Goal: Complete application form: Complete application form

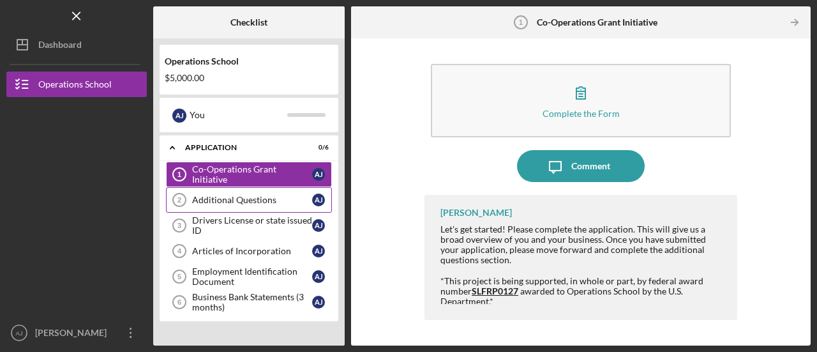
click at [225, 204] on div "Additional Questions" at bounding box center [252, 200] width 120 height 10
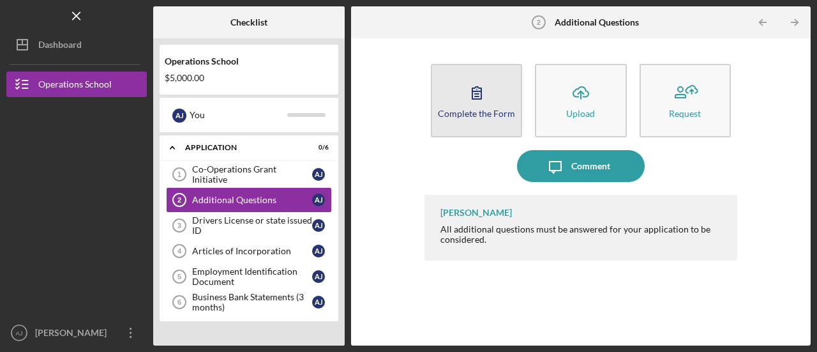
click at [471, 109] on div "Complete the Form" at bounding box center [476, 114] width 77 height 10
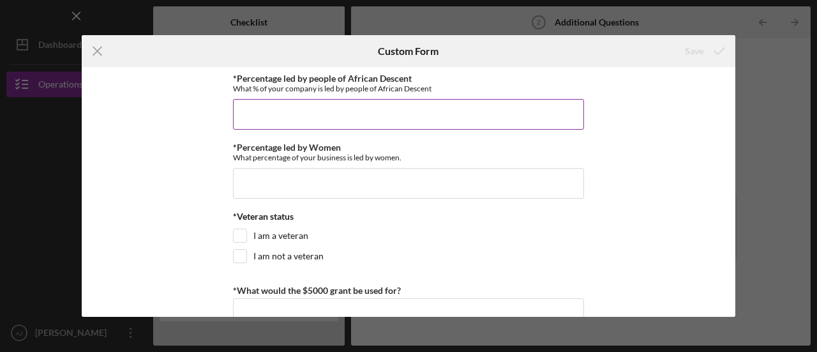
click at [356, 121] on input "*Percentage led by people of African Descent" at bounding box center [408, 114] width 351 height 31
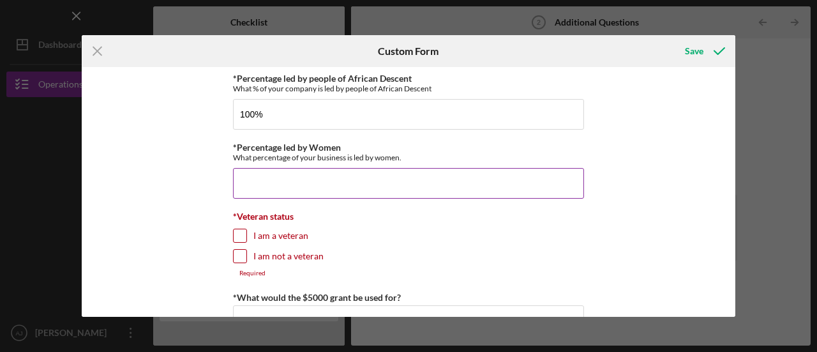
type input "100.00000%"
click at [280, 183] on input "*Percentage led by Women" at bounding box center [408, 183] width 351 height 31
type input "3%"
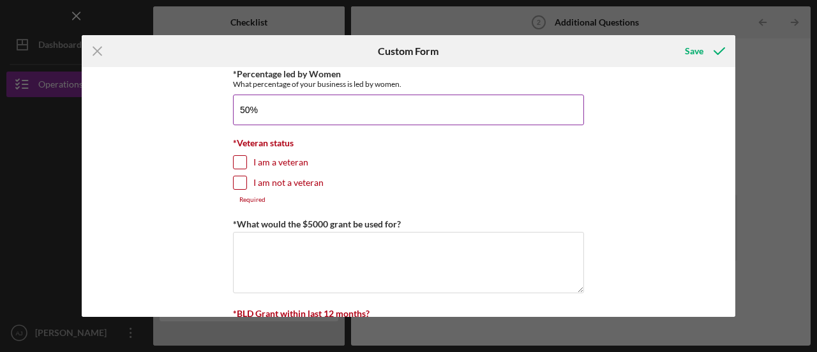
scroll to position [80, 0]
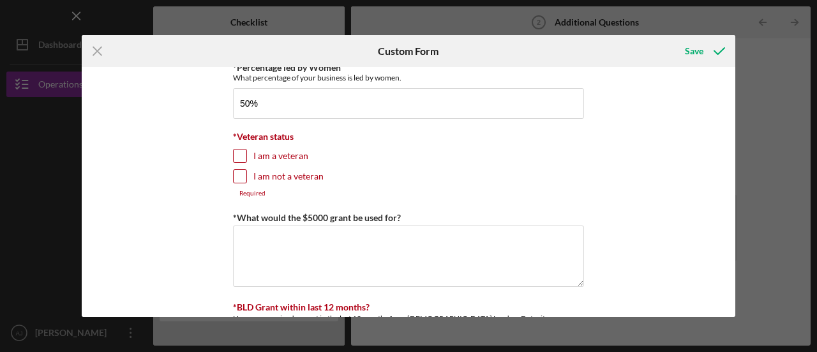
type input "50.00000%"
click at [239, 174] on input "I am not a veteran" at bounding box center [240, 176] width 13 height 13
checkbox input "true"
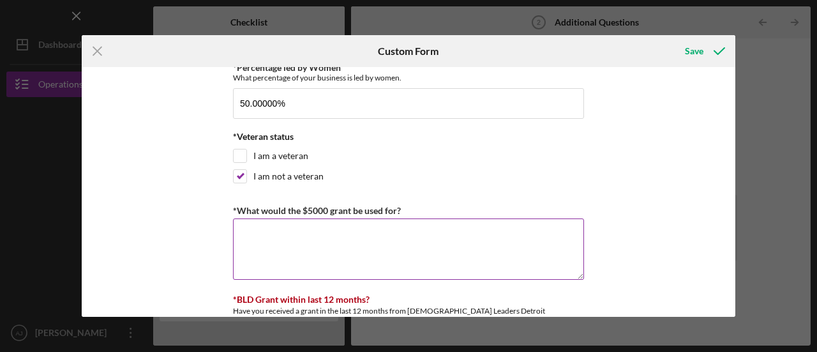
click at [257, 235] on textarea "*What would the $5000 grant be used for?" at bounding box center [408, 248] width 351 height 61
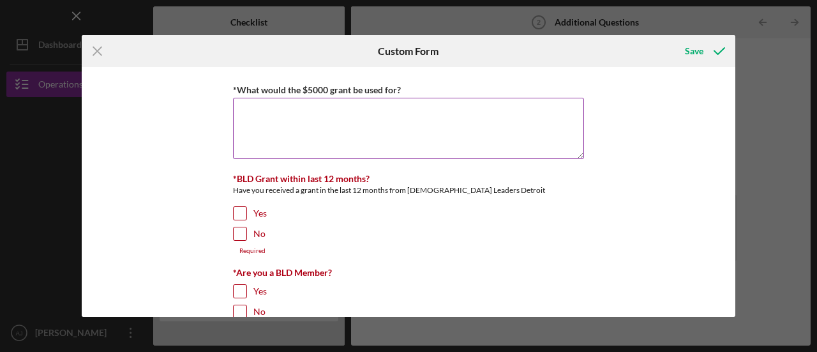
scroll to position [201, 0]
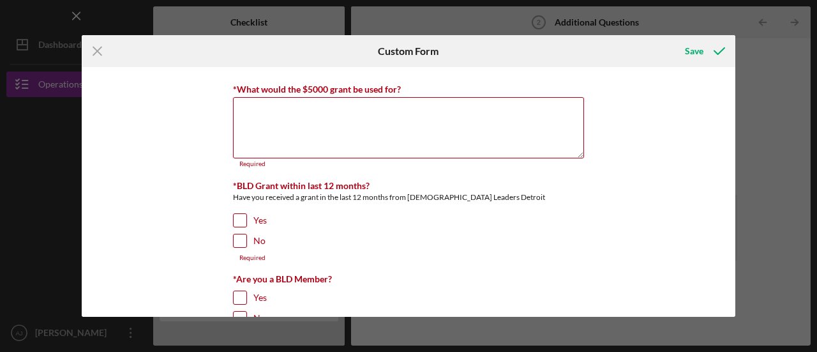
click at [238, 234] on input "No" at bounding box center [240, 240] width 13 height 13
checkbox input "true"
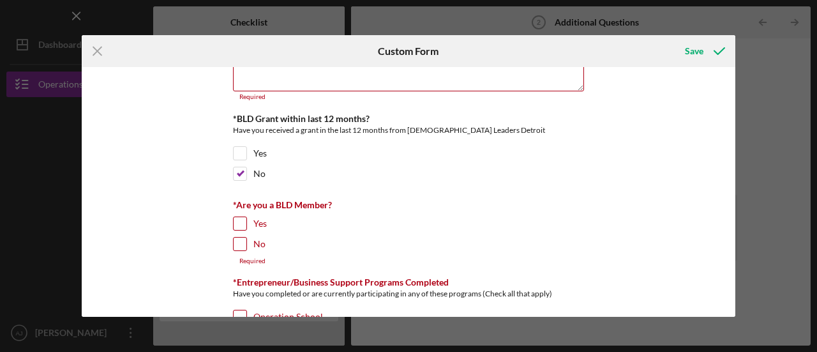
scroll to position [270, 0]
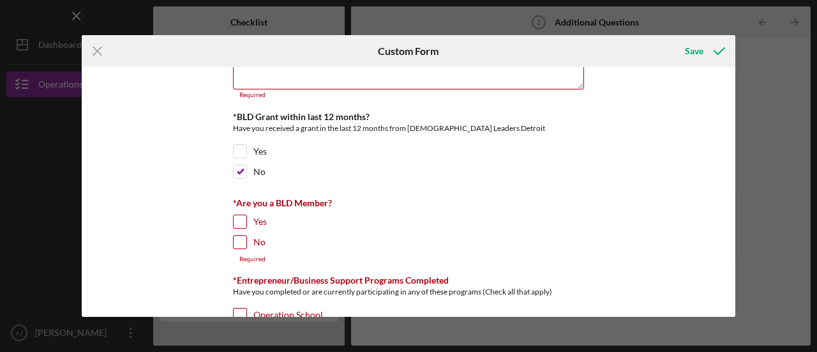
click at [239, 224] on input "Yes" at bounding box center [240, 221] width 13 height 13
checkbox input "true"
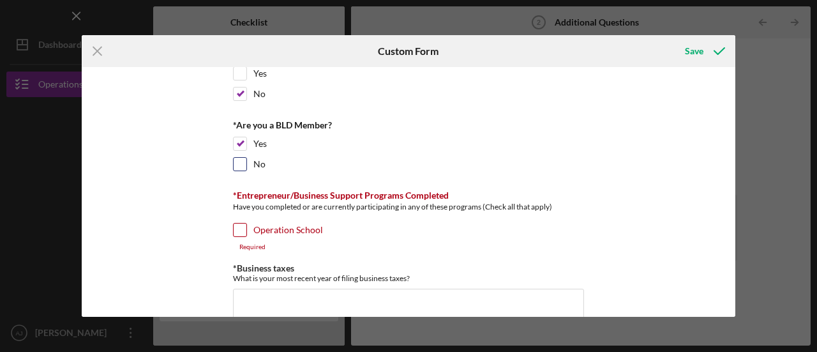
scroll to position [351, 0]
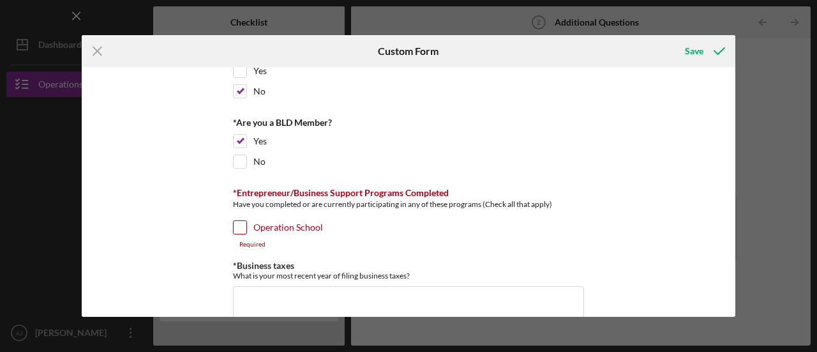
click at [238, 228] on input "Operation School" at bounding box center [240, 227] width 13 height 13
checkbox input "true"
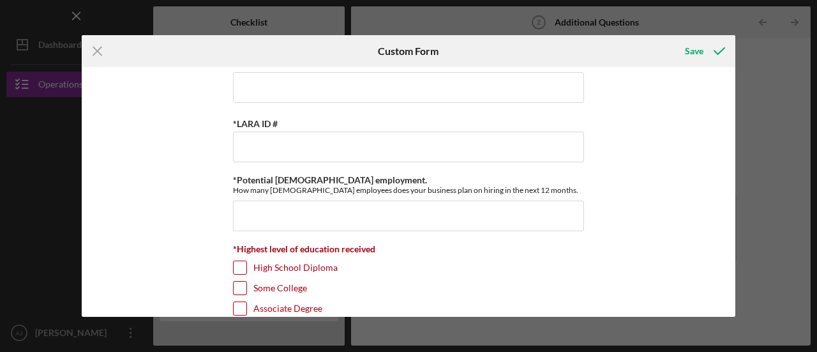
scroll to position [622, 0]
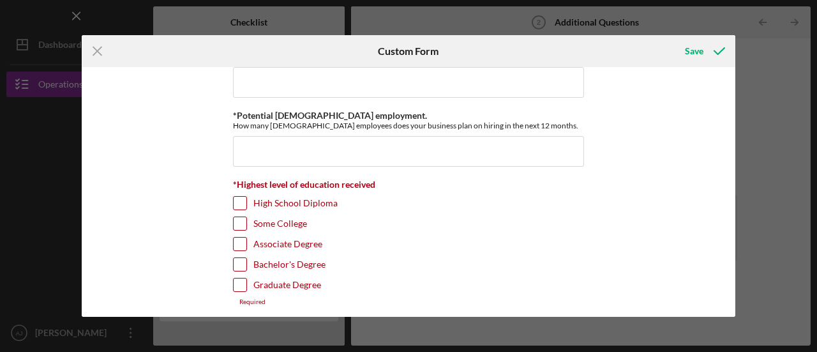
click at [240, 197] on input "High School Diploma" at bounding box center [240, 203] width 13 height 13
checkbox input "true"
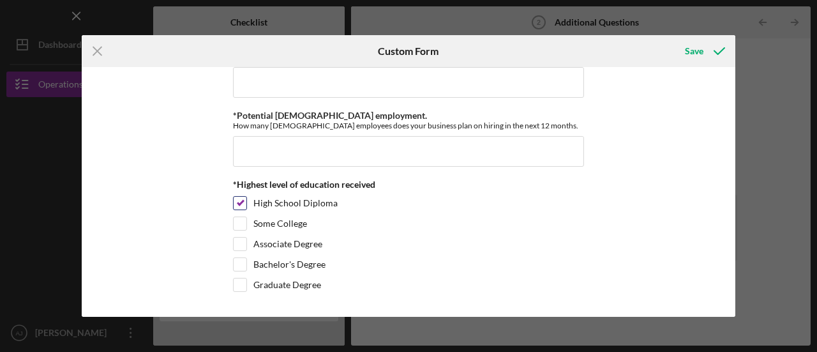
scroll to position [614, 0]
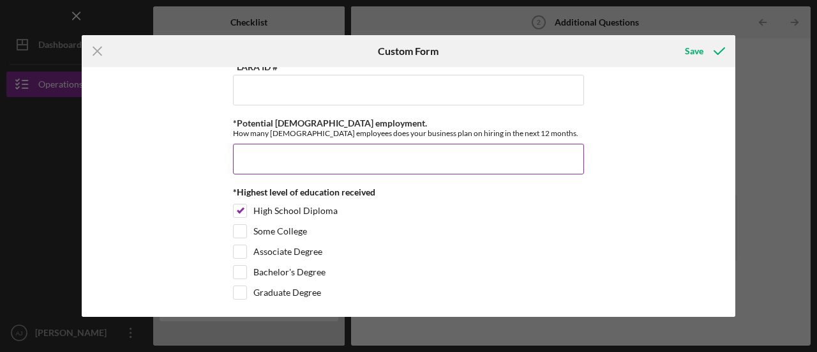
click at [294, 163] on input "*Potential [DEMOGRAPHIC_DATA] employment." at bounding box center [408, 159] width 351 height 31
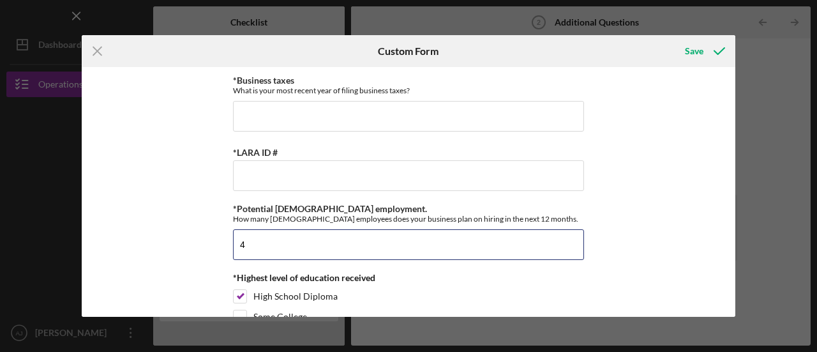
scroll to position [528, 0]
type input "4"
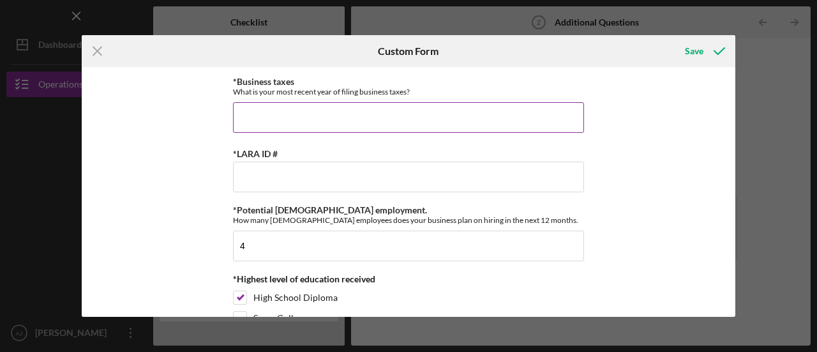
click at [320, 118] on input "*Business taxes" at bounding box center [408, 117] width 351 height 31
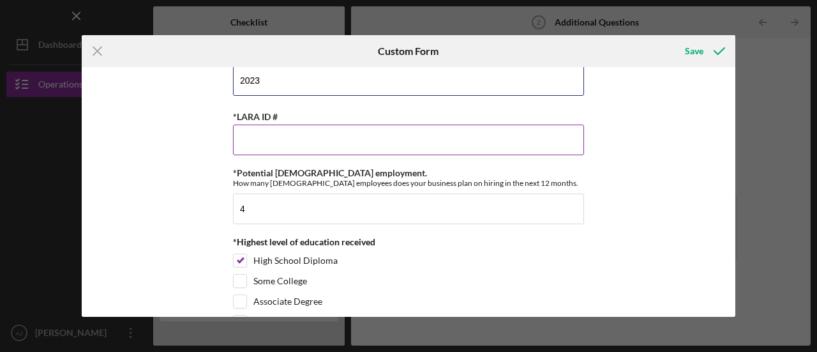
scroll to position [565, 0]
type input "2023"
click at [266, 133] on input "*LARA ID #" at bounding box center [408, 140] width 351 height 31
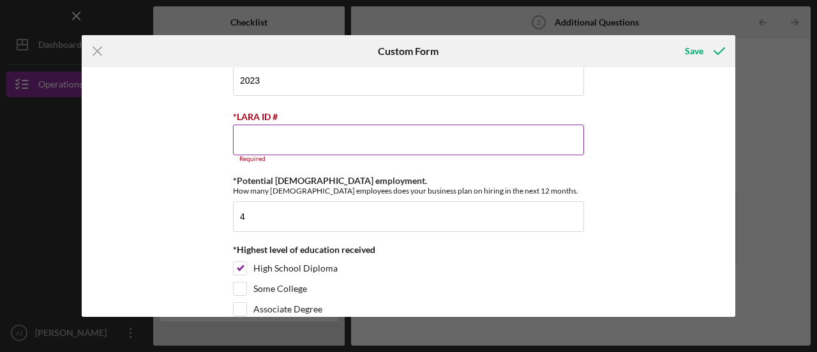
click at [262, 142] on input "*LARA ID #" at bounding box center [408, 140] width 351 height 31
paste input "802755457"
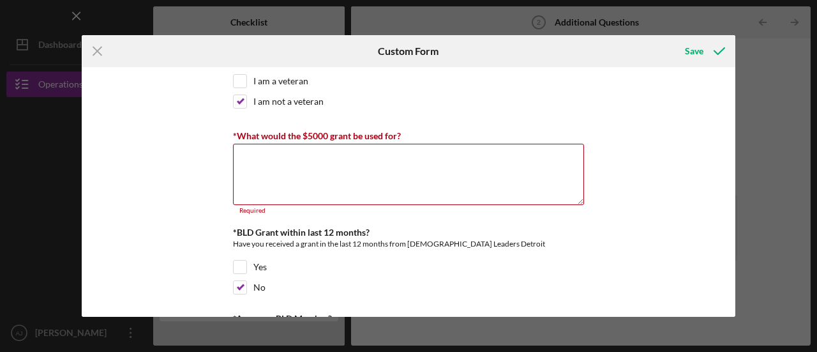
scroll to position [151, 0]
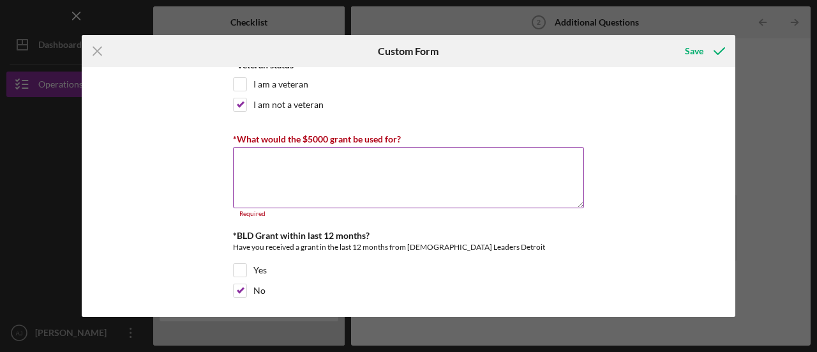
type input "802755457"
click at [259, 162] on textarea "*What would the $5000 grant be used for?" at bounding box center [408, 177] width 351 height 61
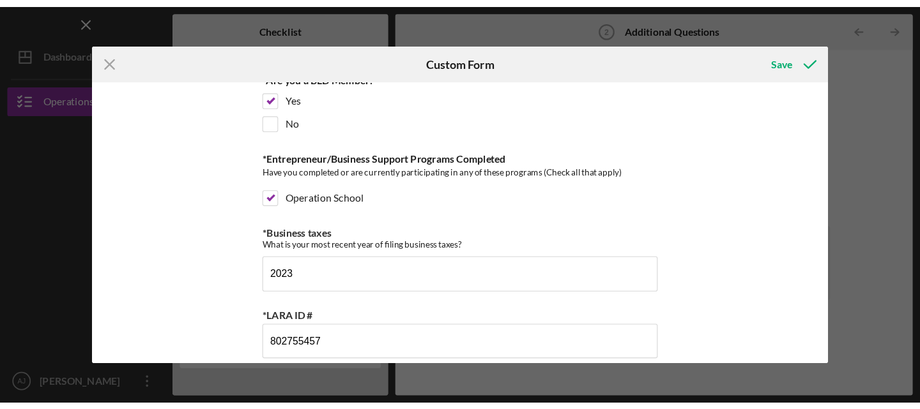
scroll to position [607, 0]
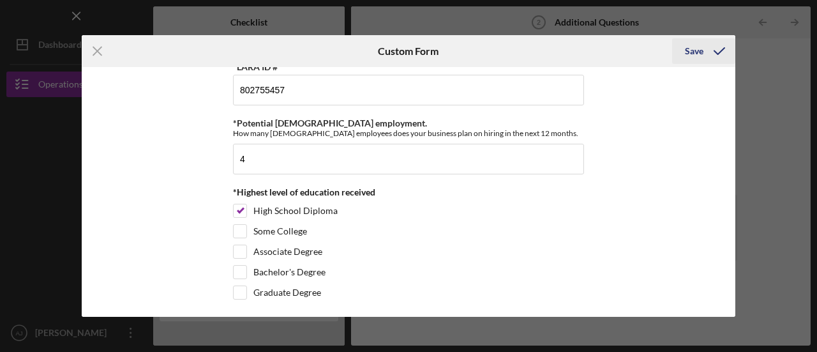
type textarea "API integration for a museum specific software, Blackbaud/AlTru for use on Trip…"
click at [690, 57] on div "Save" at bounding box center [694, 51] width 19 height 26
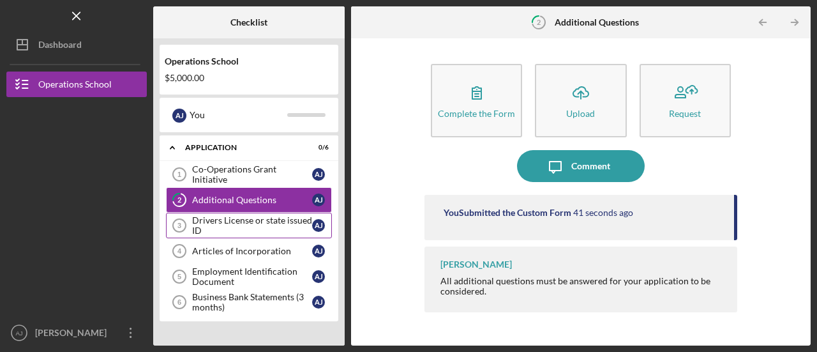
click at [212, 231] on div "Drivers License or state issued ID" at bounding box center [252, 225] width 120 height 20
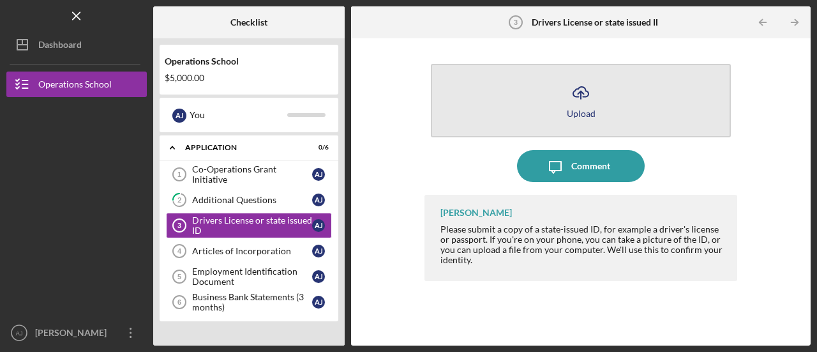
click at [561, 116] on button "Icon/Upload Upload" at bounding box center [581, 100] width 300 height 73
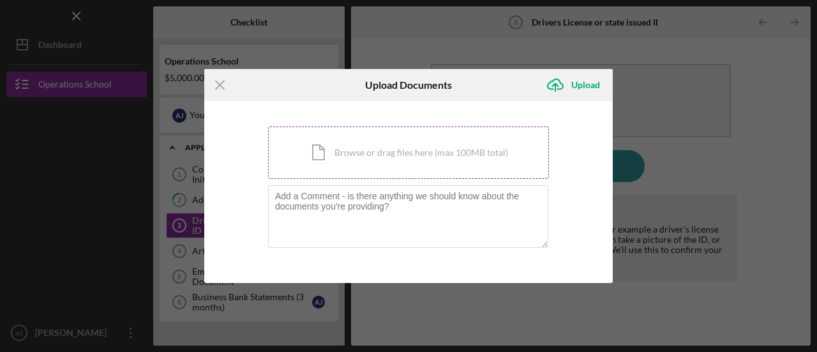
click at [404, 150] on div "Icon/Document Browse or drag files here (max 100MB total) Tap to choose files o…" at bounding box center [408, 152] width 281 height 52
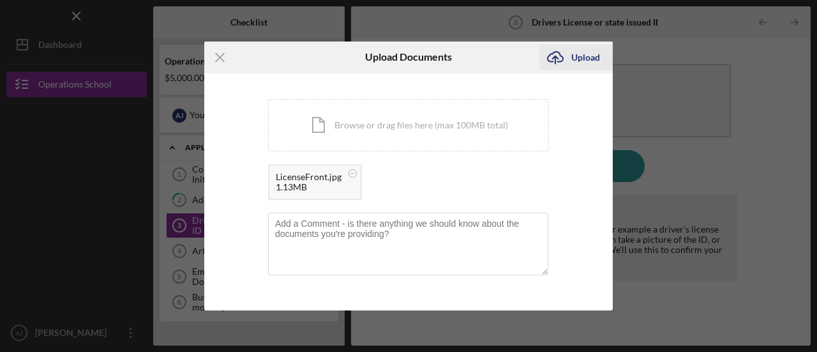
click at [588, 56] on div "Upload" at bounding box center [586, 58] width 29 height 26
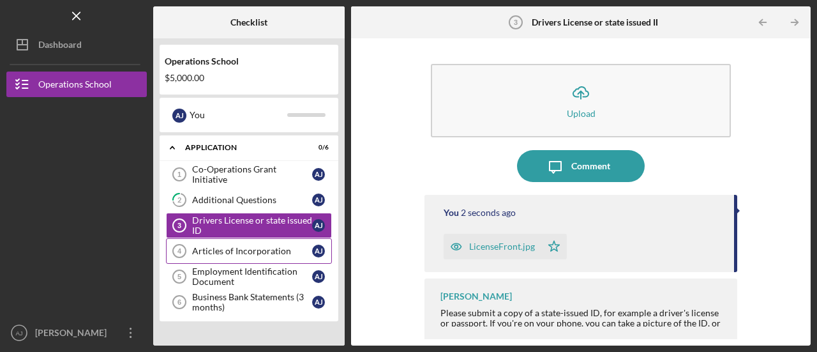
click at [263, 248] on div "Articles of Incorporation" at bounding box center [252, 251] width 120 height 10
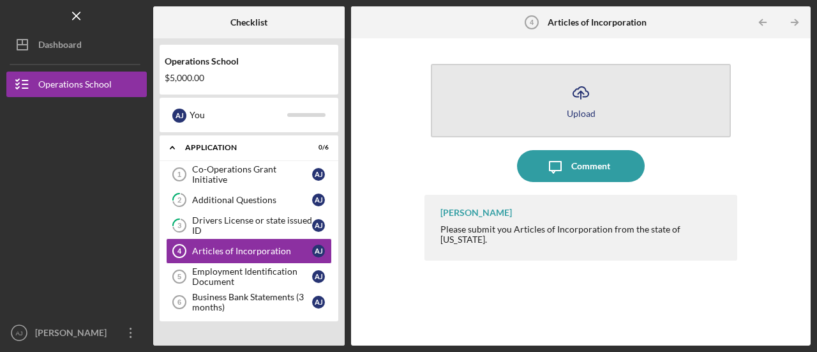
click at [573, 107] on icon "Icon/Upload" at bounding box center [581, 93] width 32 height 32
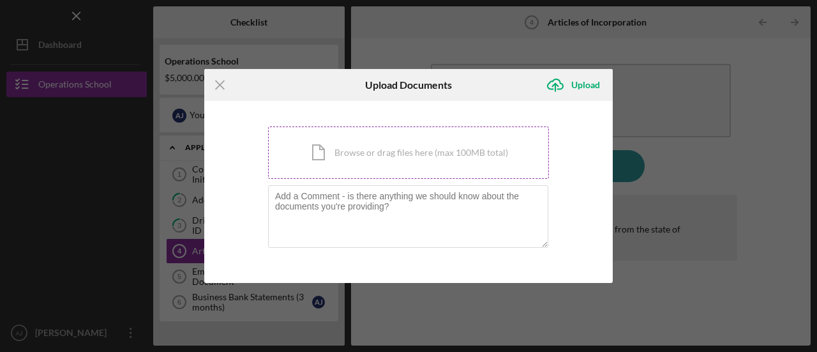
click at [411, 168] on div "Icon/Document Browse or drag files here (max 100MB total) Tap to choose files o…" at bounding box center [408, 152] width 281 height 52
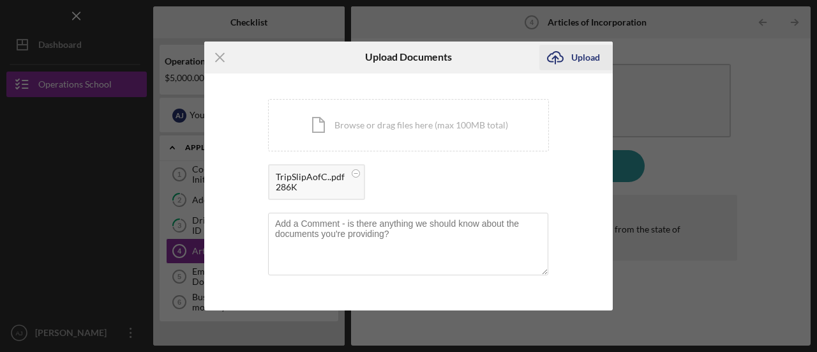
click at [590, 60] on div "Upload" at bounding box center [586, 58] width 29 height 26
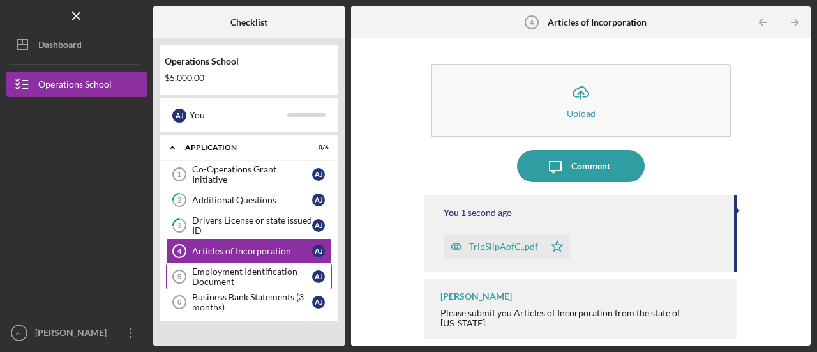
click at [215, 273] on div "Employment Identification Document" at bounding box center [252, 276] width 120 height 20
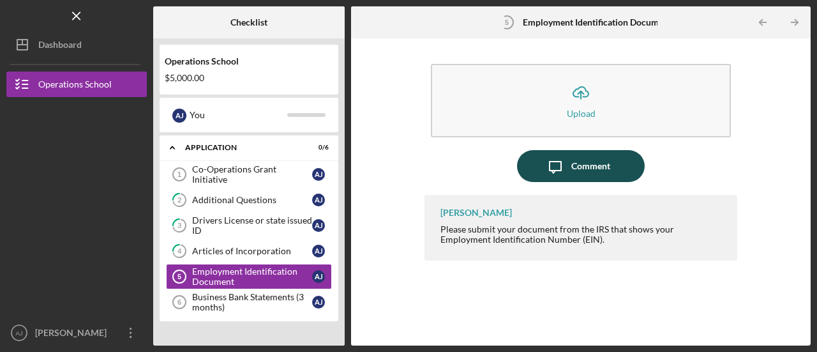
click at [612, 169] on button "Icon/Message Comment" at bounding box center [581, 166] width 128 height 32
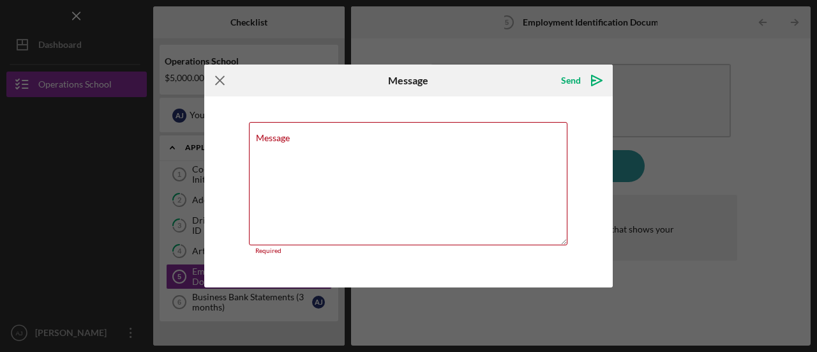
click at [219, 81] on icon "Icon/Menu Close" at bounding box center [220, 81] width 32 height 32
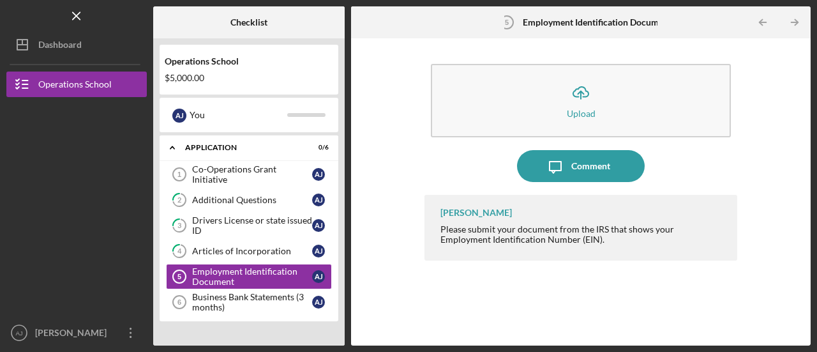
click at [219, 81] on div "$5,000.00" at bounding box center [249, 78] width 169 height 10
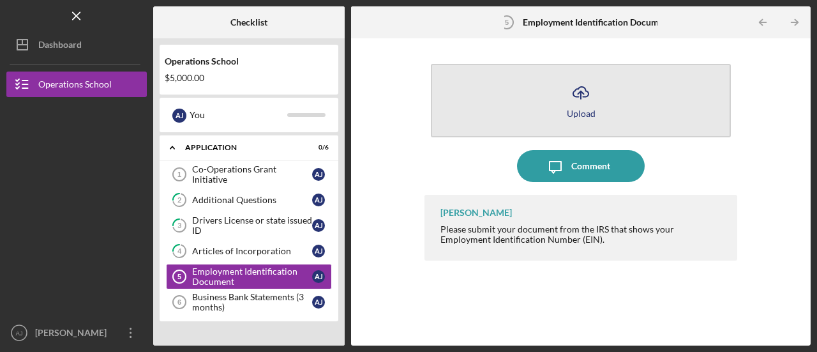
click at [599, 96] on button "Icon/Upload Upload" at bounding box center [581, 100] width 300 height 73
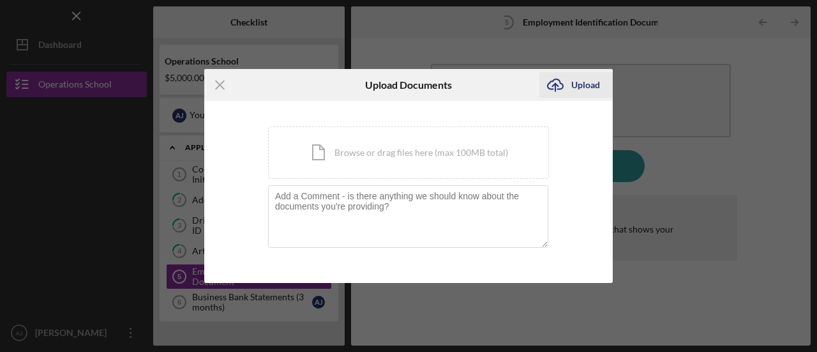
click at [568, 86] on icon "Icon/Upload" at bounding box center [556, 85] width 32 height 32
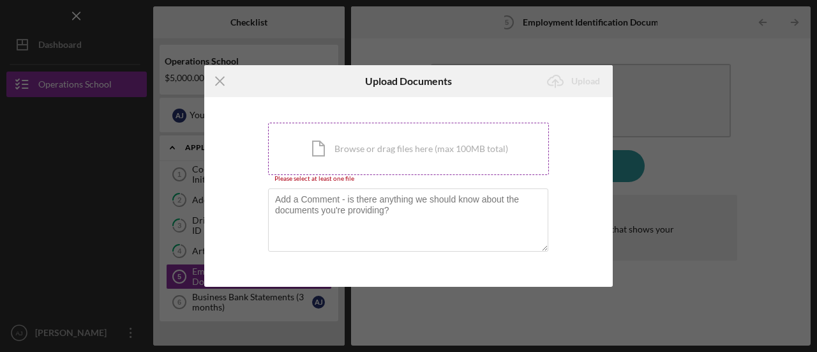
click at [382, 150] on div "Icon/Document Browse or drag files here (max 100MB total) Tap to choose files o…" at bounding box center [408, 149] width 281 height 52
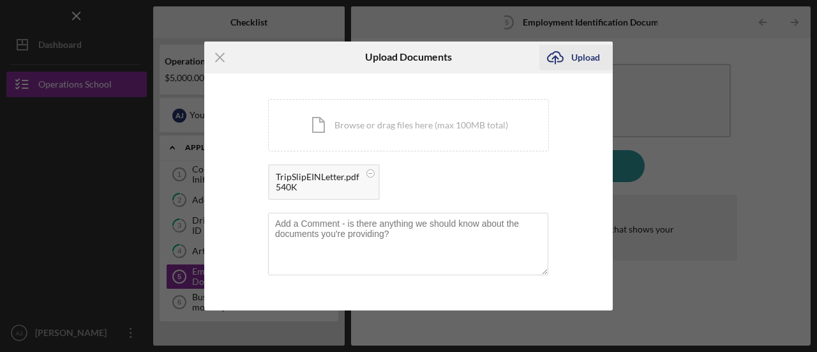
click at [575, 52] on div "Upload" at bounding box center [586, 58] width 29 height 26
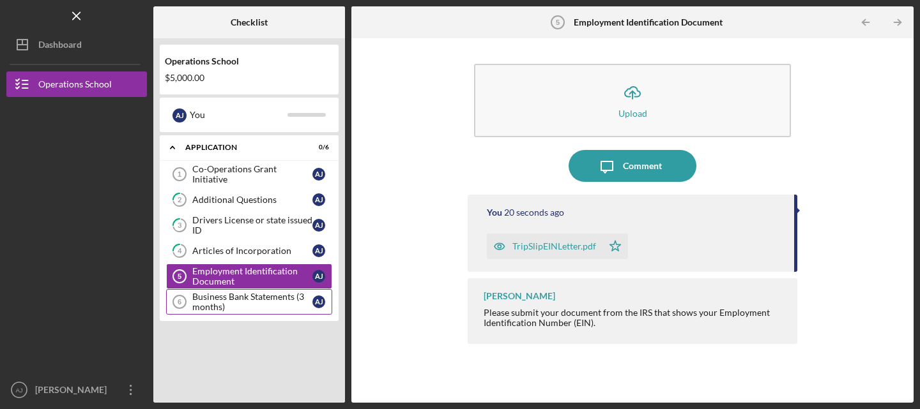
click at [261, 305] on div "Business Bank Statements (3 months)" at bounding box center [252, 302] width 120 height 20
